Goal: Task Accomplishment & Management: Use online tool/utility

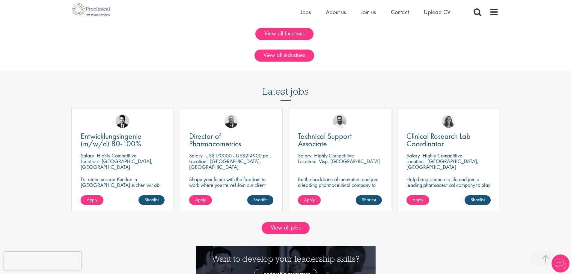
scroll to position [502, 0]
click at [294, 228] on link "View all jobs" at bounding box center [286, 227] width 48 height 12
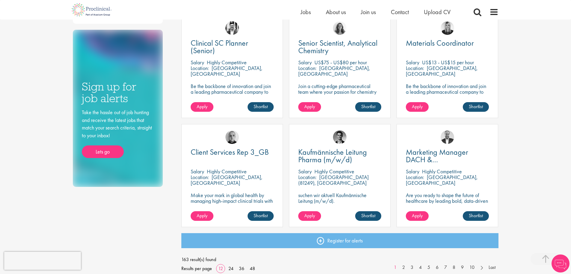
scroll to position [263, 0]
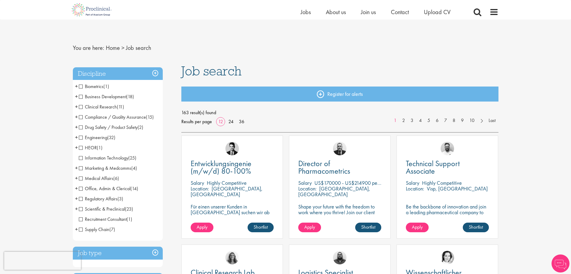
scroll to position [202, 0]
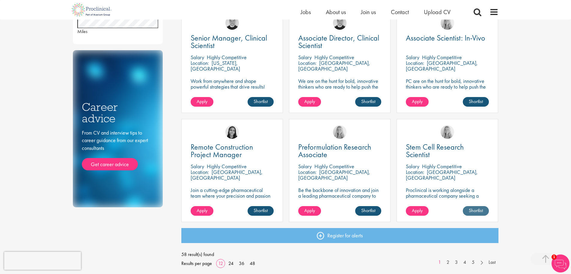
scroll to position [343, 0]
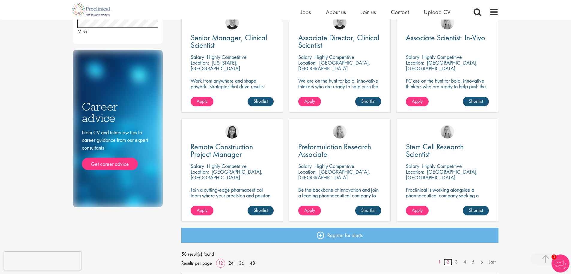
click at [447, 263] on link "2" at bounding box center [448, 261] width 9 height 7
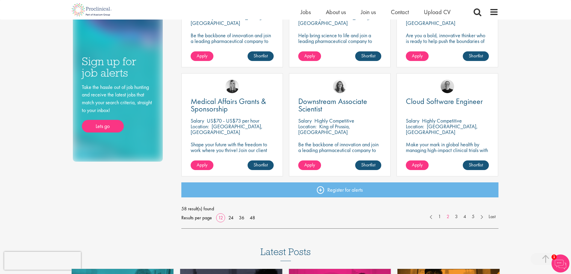
scroll to position [409, 0]
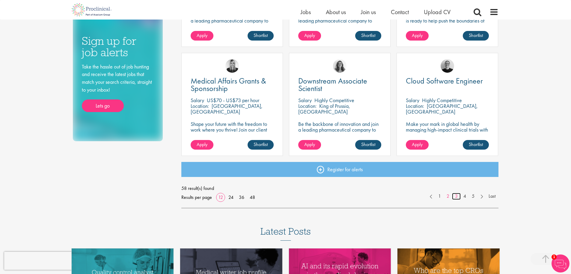
click at [457, 194] on link "3" at bounding box center [456, 196] width 9 height 7
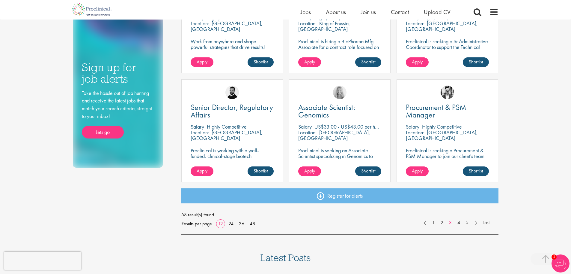
scroll to position [386, 0]
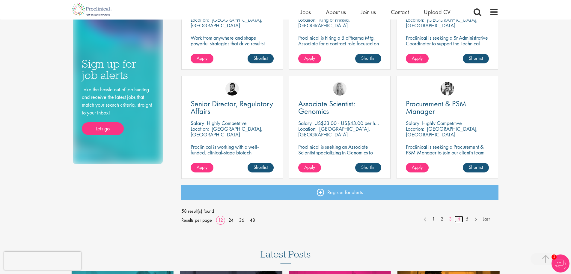
click at [460, 219] on link "4" at bounding box center [459, 218] width 9 height 7
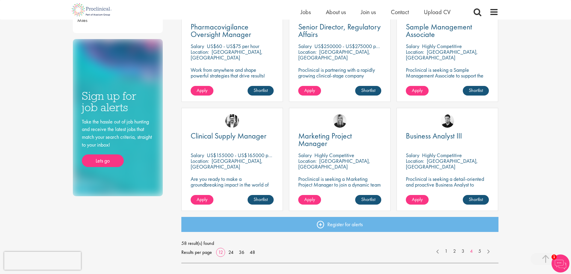
scroll to position [353, 0]
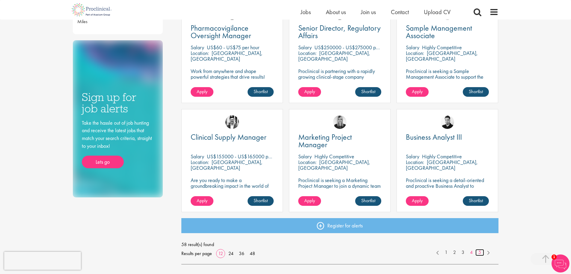
click at [478, 252] on link "5" at bounding box center [480, 252] width 9 height 7
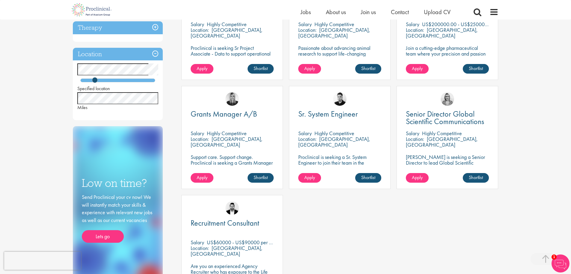
scroll to position [268, 0]
